Goal: Information Seeking & Learning: Learn about a topic

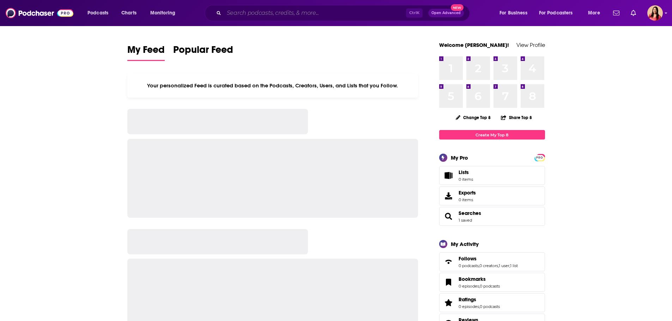
click at [259, 11] on input "Search podcasts, credits, & more..." at bounding box center [315, 12] width 182 height 11
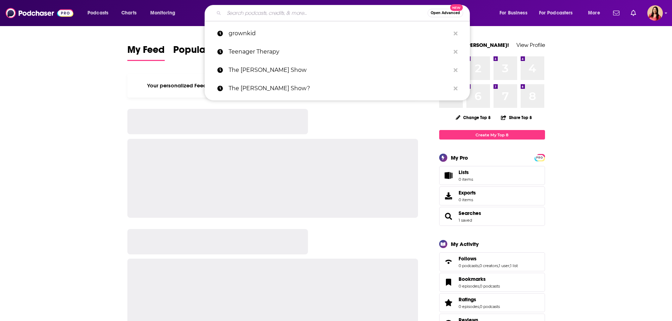
paste input "Volts with [PERSON_NAME]"
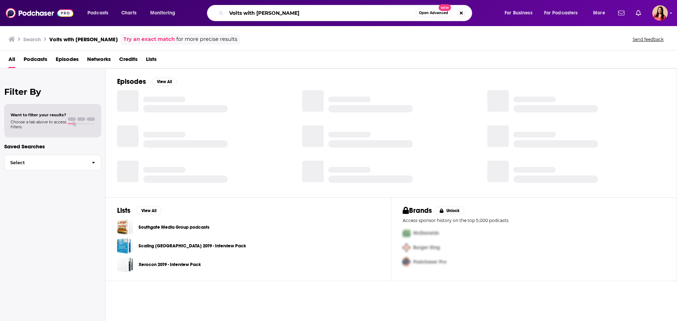
drag, startPoint x: 244, startPoint y: 13, endPoint x: 359, endPoint y: 12, distance: 115.0
click at [354, 13] on input "Volts with [PERSON_NAME]" at bounding box center [320, 12] width 189 height 11
type input "Volts"
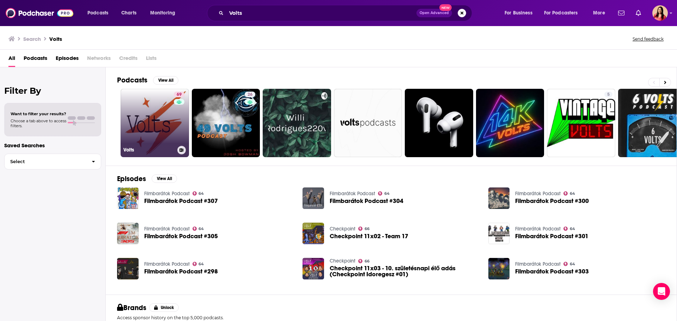
click at [157, 146] on div "Volts" at bounding box center [154, 150] width 63 height 8
